Goal: Navigation & Orientation: Find specific page/section

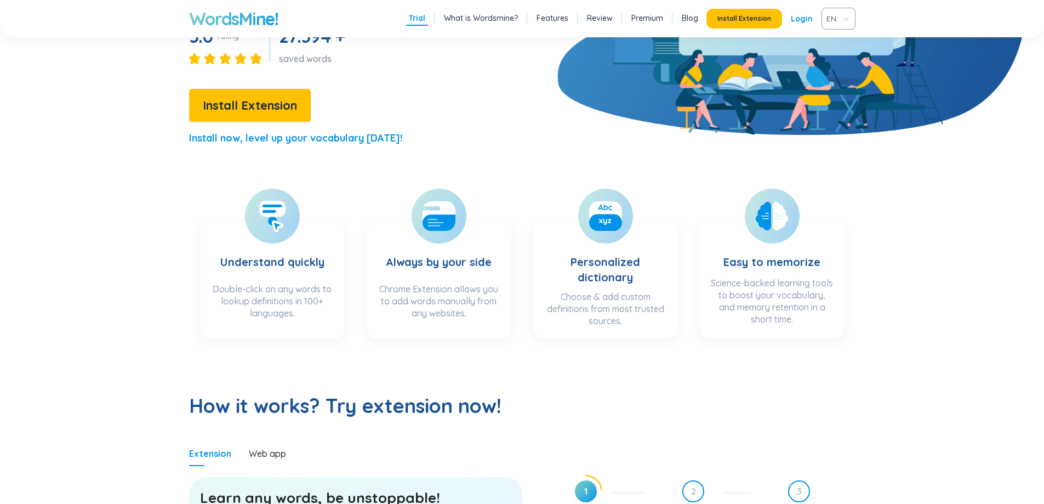
scroll to position [548, 0]
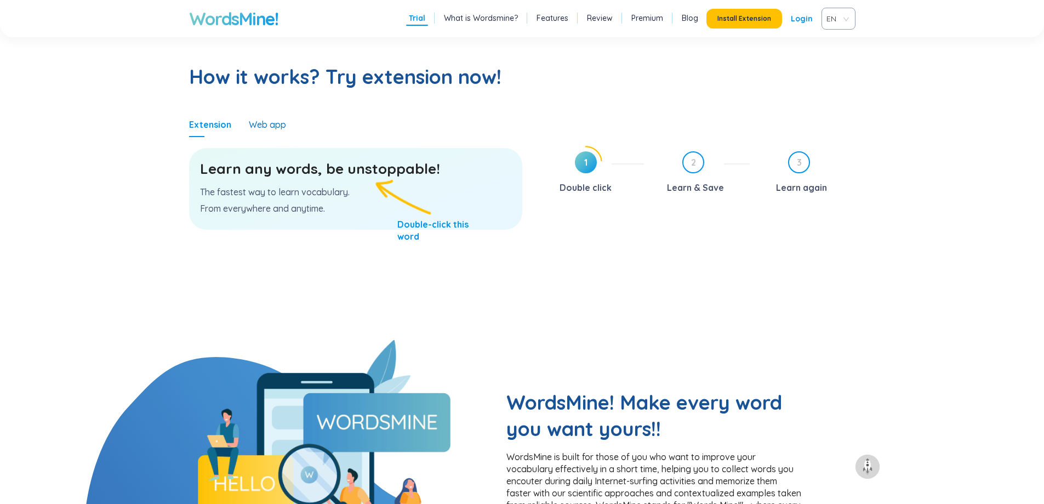
click at [275, 127] on div "Web app" at bounding box center [267, 124] width 37 height 12
click at [257, 119] on div "Web app" at bounding box center [267, 124] width 37 height 12
click at [319, 209] on p "From everywhere and anytime." at bounding box center [355, 208] width 311 height 12
drag, startPoint x: 263, startPoint y: 128, endPoint x: 298, endPoint y: 130, distance: 35.2
click at [277, 128] on div "Extension Web app" at bounding box center [237, 124] width 97 height 25
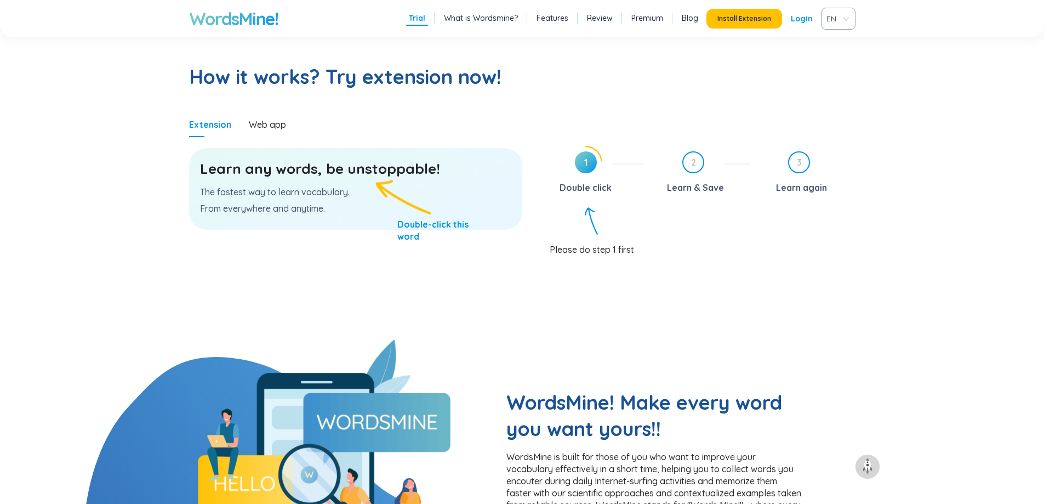
click at [288, 130] on div "Extension Web app" at bounding box center [355, 124] width 333 height 25
click at [252, 125] on div "Web app" at bounding box center [267, 124] width 37 height 12
click at [107, 243] on section "How it works? Try extension now! Extension Web app Learn any words, be unstoppa…" at bounding box center [522, 180] width 842 height 320
drag, startPoint x: 185, startPoint y: 212, endPoint x: 259, endPoint y: 219, distance: 74.4
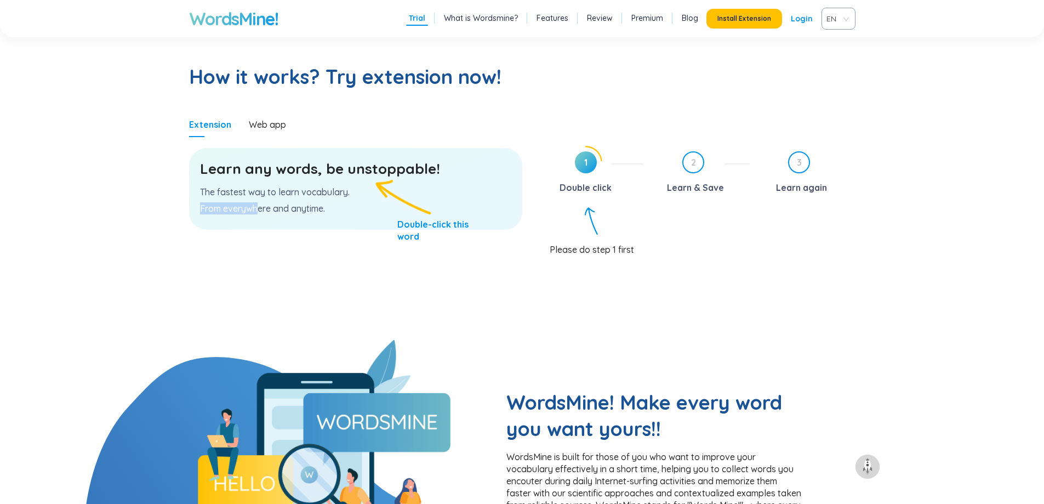
click at [259, 219] on section "How it works? Try extension now! Extension Web app Learn any words, be unstoppa…" at bounding box center [522, 180] width 842 height 320
click at [154, 261] on section "How it works? Try extension now! Extension Web app Learn any words, be unstoppa…" at bounding box center [522, 180] width 842 height 320
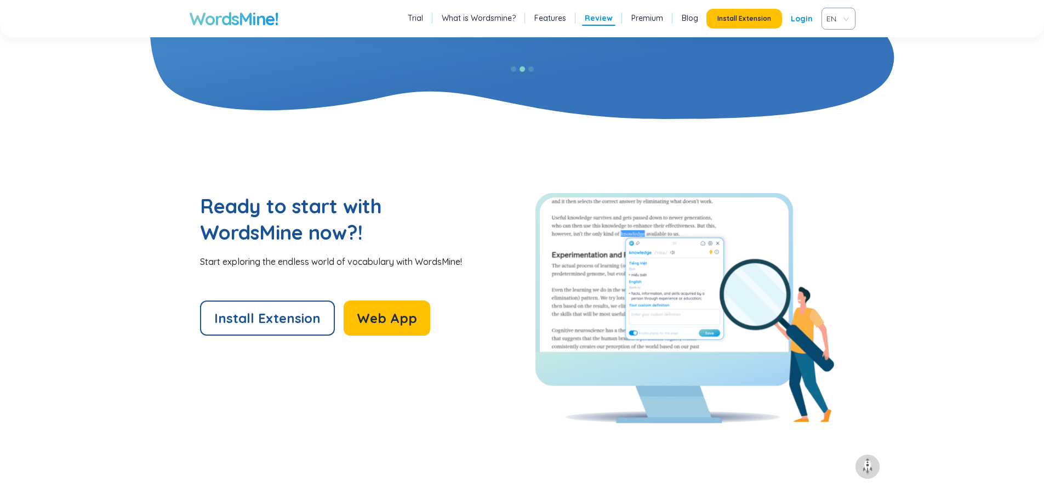
scroll to position [2303, 0]
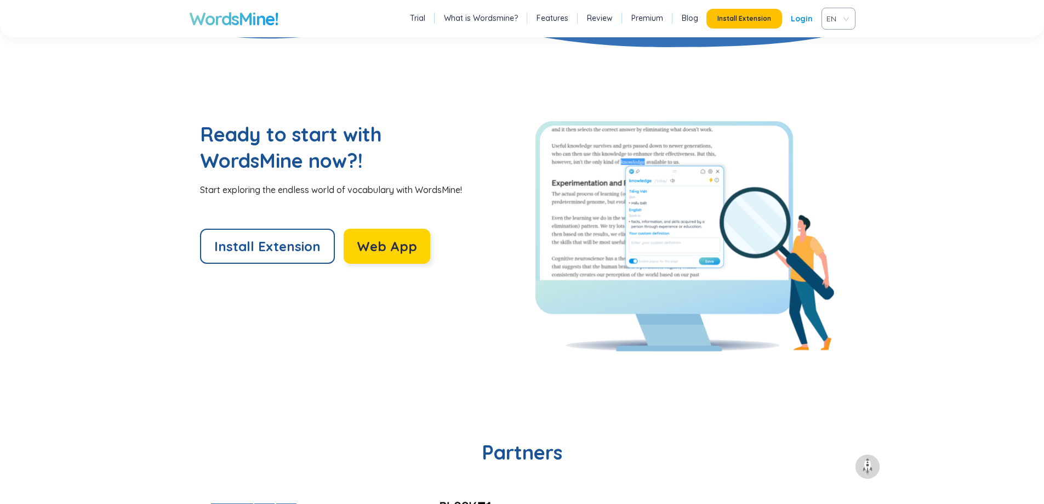
click at [419, 253] on button "Web App" at bounding box center [387, 246] width 87 height 35
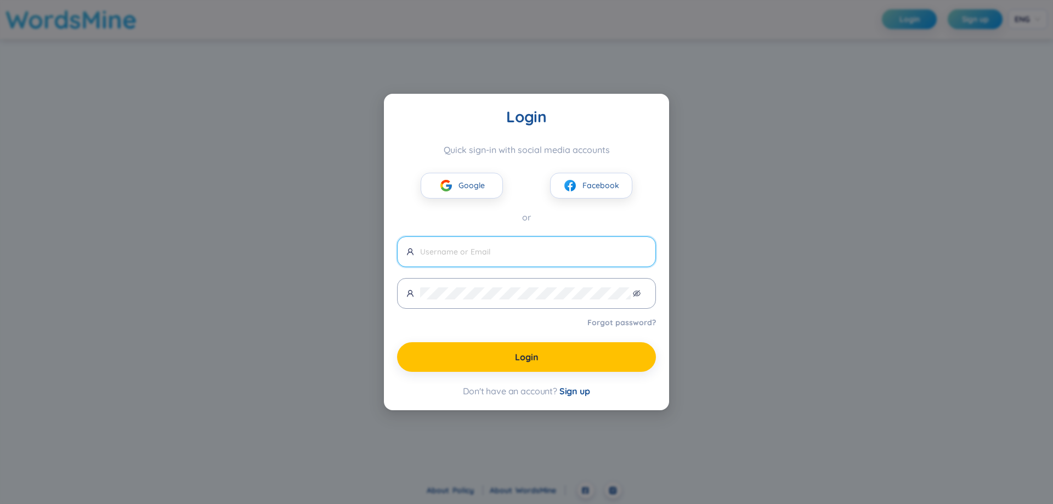
click at [776, 336] on div "Login Quick sign-in with social media accounts Google Facebook or Forgot passwo…" at bounding box center [526, 252] width 1053 height 504
